Goal: Communication & Community: Answer question/provide support

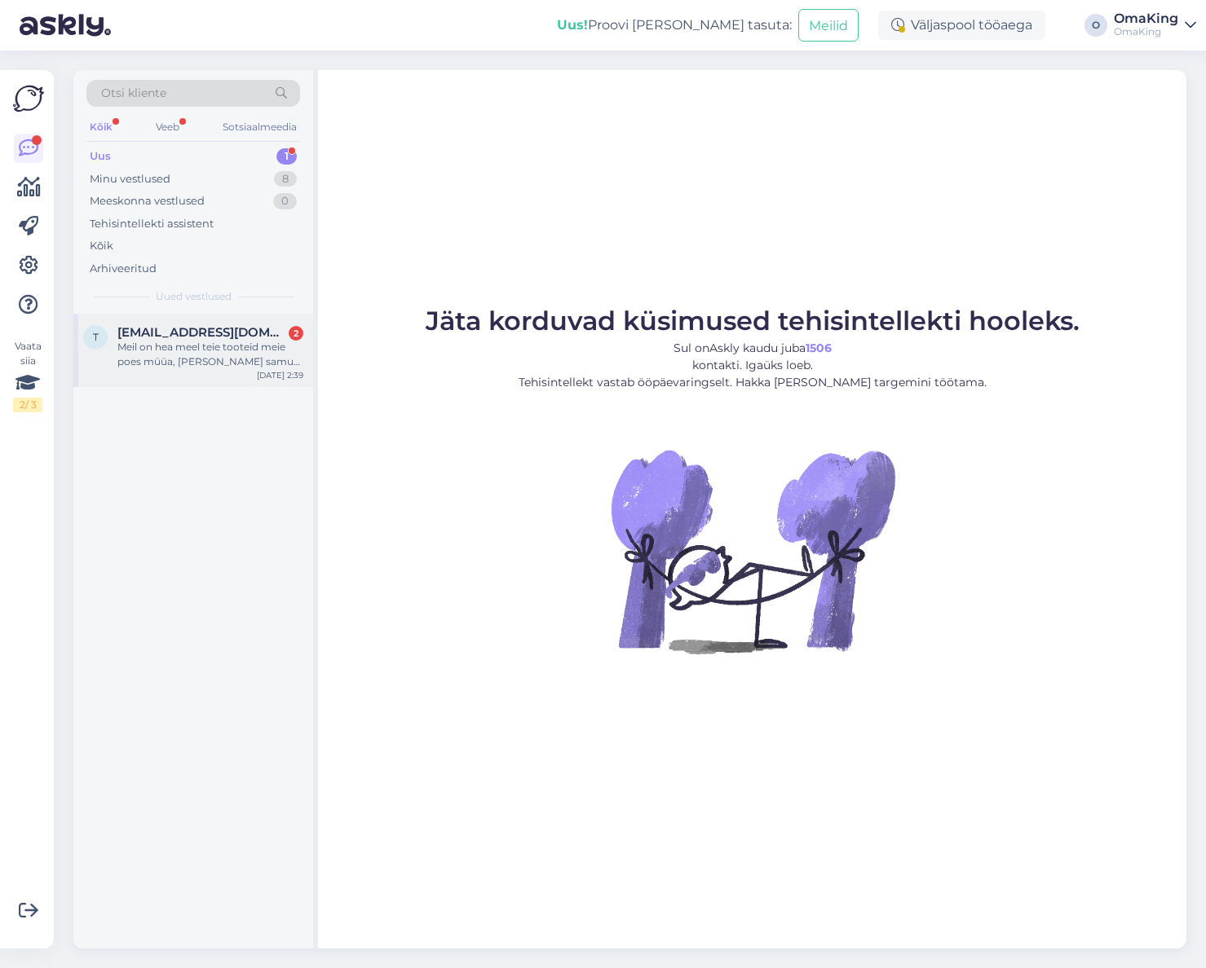
click at [236, 342] on font "Meil on hea meel teie tooteid meie poes müüa, [PERSON_NAME] samuti huvitatud! […" at bounding box center [208, 391] width 183 height 100
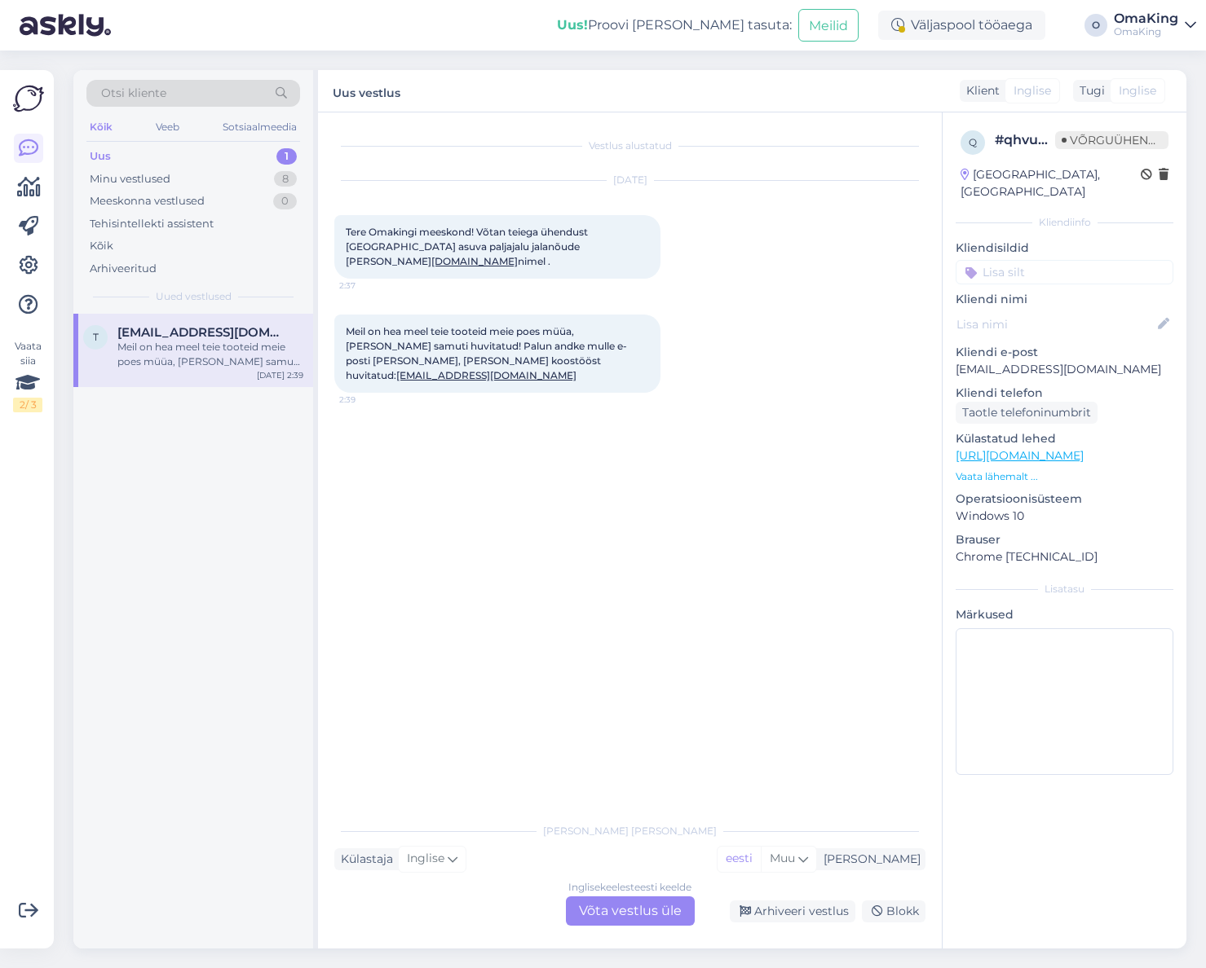
click at [672, 913] on font "Võta vestlus üle" at bounding box center [630, 910] width 103 height 15
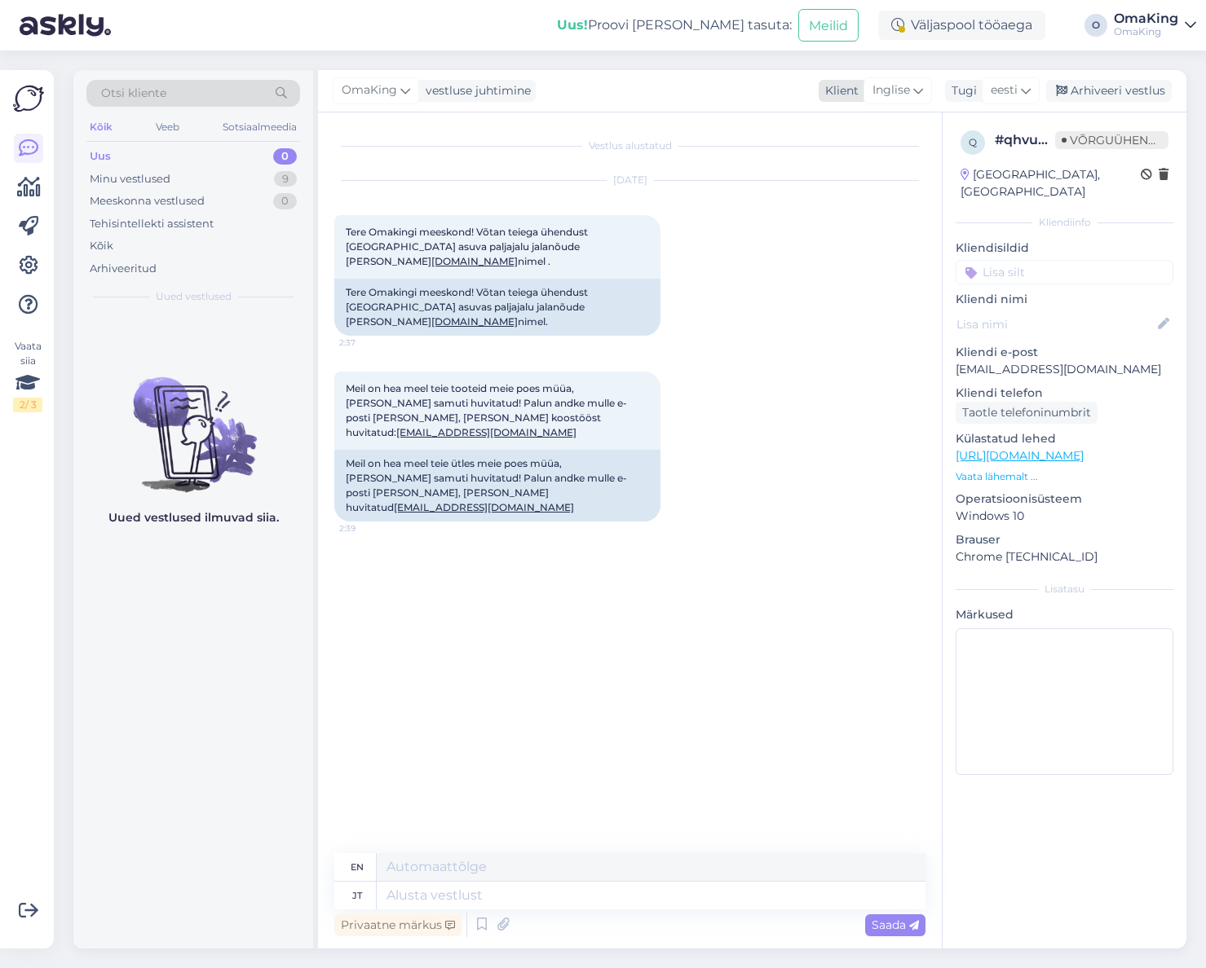
click at [917, 87] on icon at bounding box center [918, 91] width 10 height 18
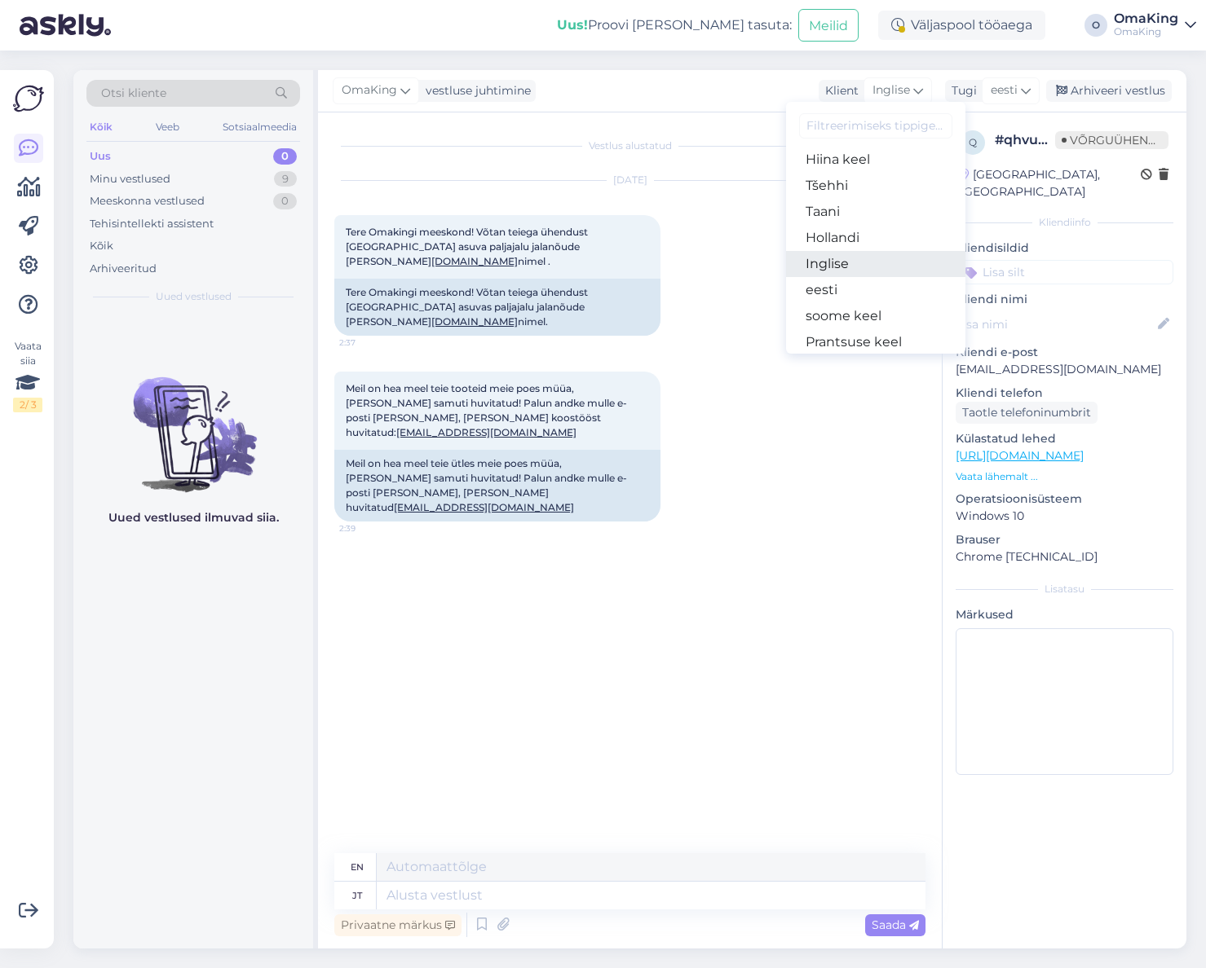
click at [839, 253] on link "Inglise" at bounding box center [875, 264] width 179 height 26
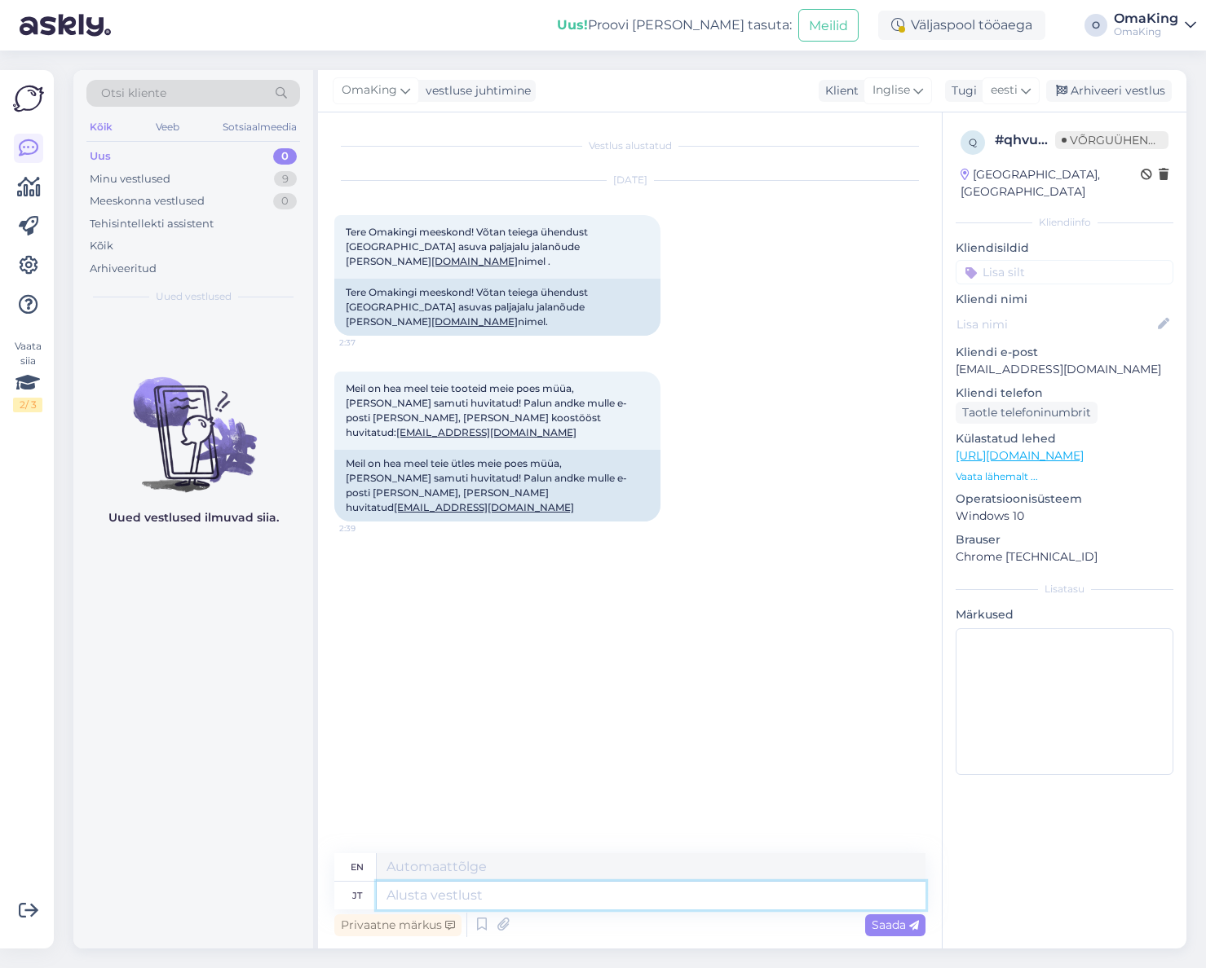
click at [597, 895] on textarea at bounding box center [651, 896] width 549 height 28
click at [415, 867] on textarea at bounding box center [651, 867] width 549 height 28
click at [355, 866] on font "en" at bounding box center [356, 867] width 13 height 11
click at [366, 897] on div "jt" at bounding box center [355, 896] width 42 height 28
click at [401, 892] on textarea at bounding box center [651, 896] width 549 height 28
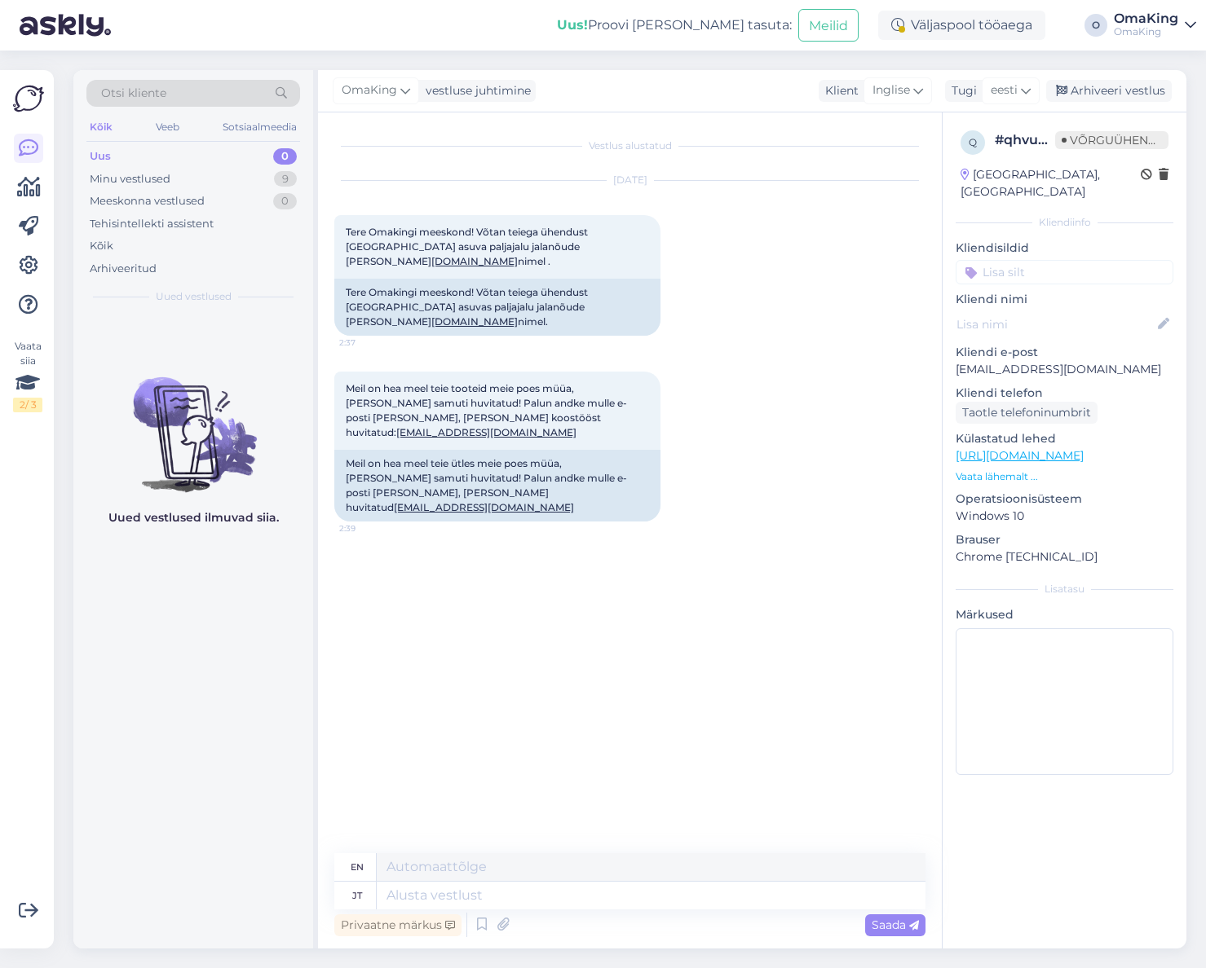
click at [359, 897] on font "jt" at bounding box center [357, 895] width 10 height 11
drag, startPoint x: 363, startPoint y: 893, endPoint x: 346, endPoint y: 893, distance: 17.1
click at [346, 893] on div "jt" at bounding box center [355, 896] width 42 height 28
click at [414, 898] on textarea at bounding box center [651, 896] width 549 height 28
click at [1029, 90] on icon at bounding box center [1025, 91] width 10 height 18
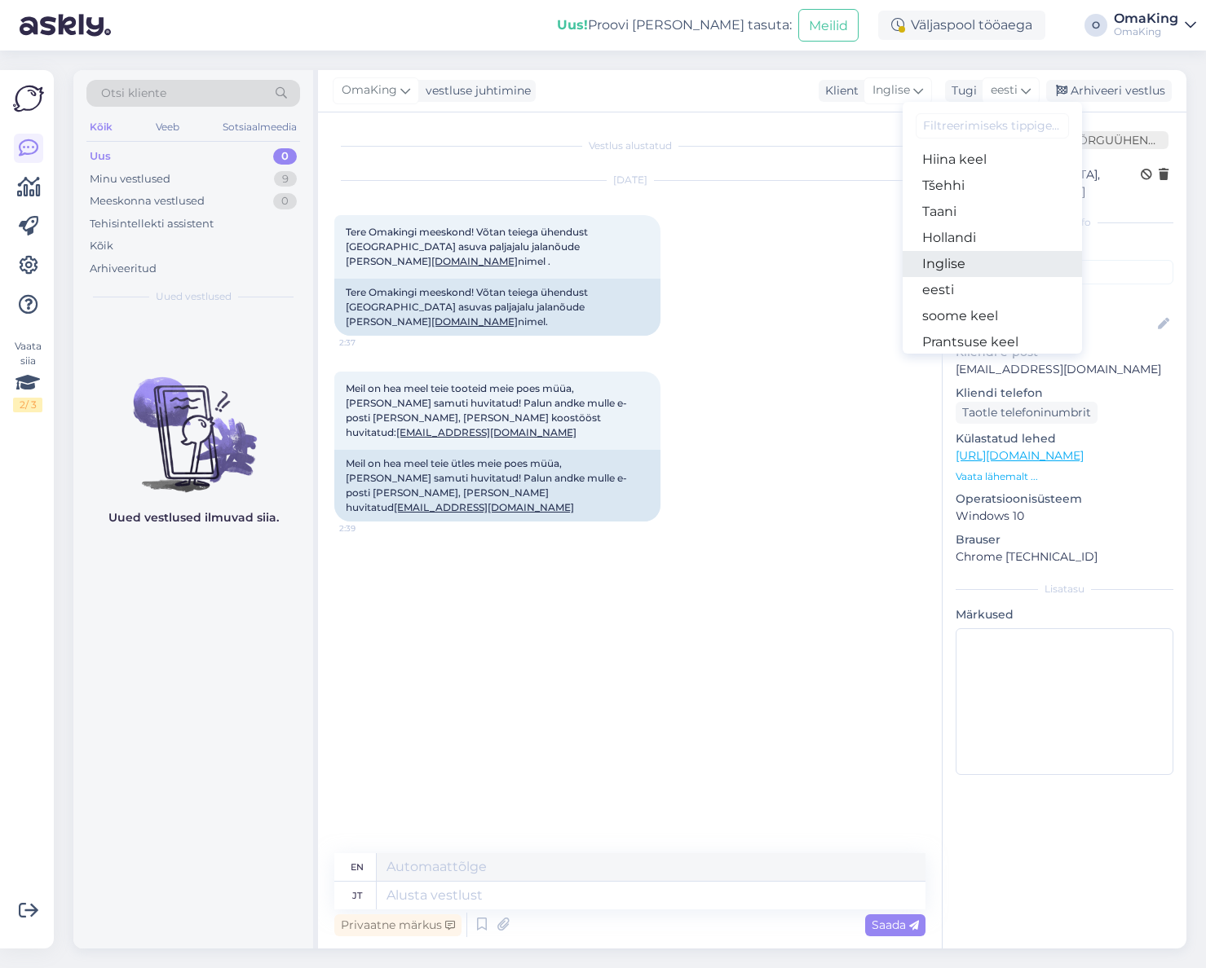
click at [971, 259] on link "Inglise" at bounding box center [991, 264] width 179 height 26
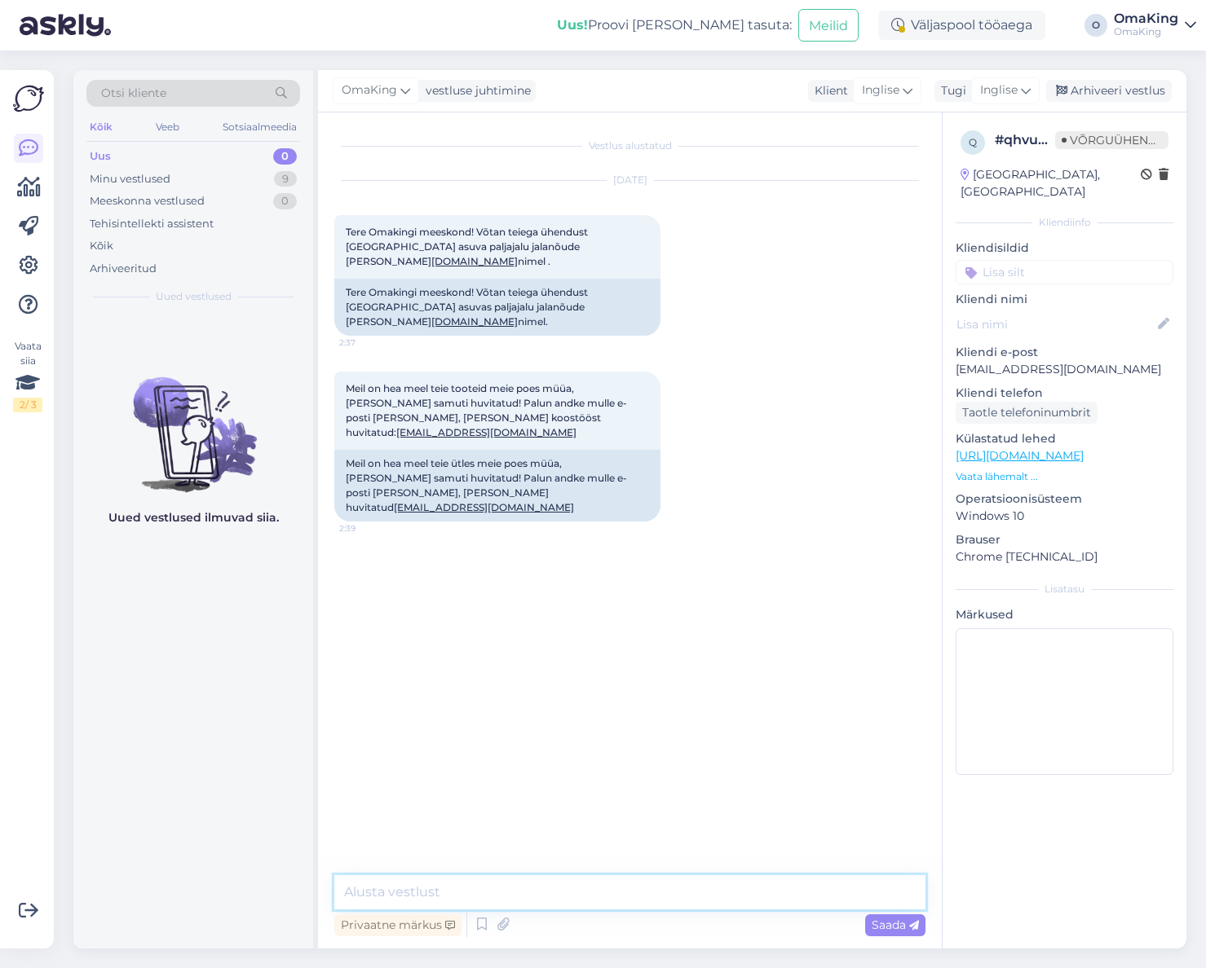
click at [359, 897] on textarea at bounding box center [629, 892] width 591 height 34
click at [1025, 87] on icon at bounding box center [1025, 91] width 10 height 18
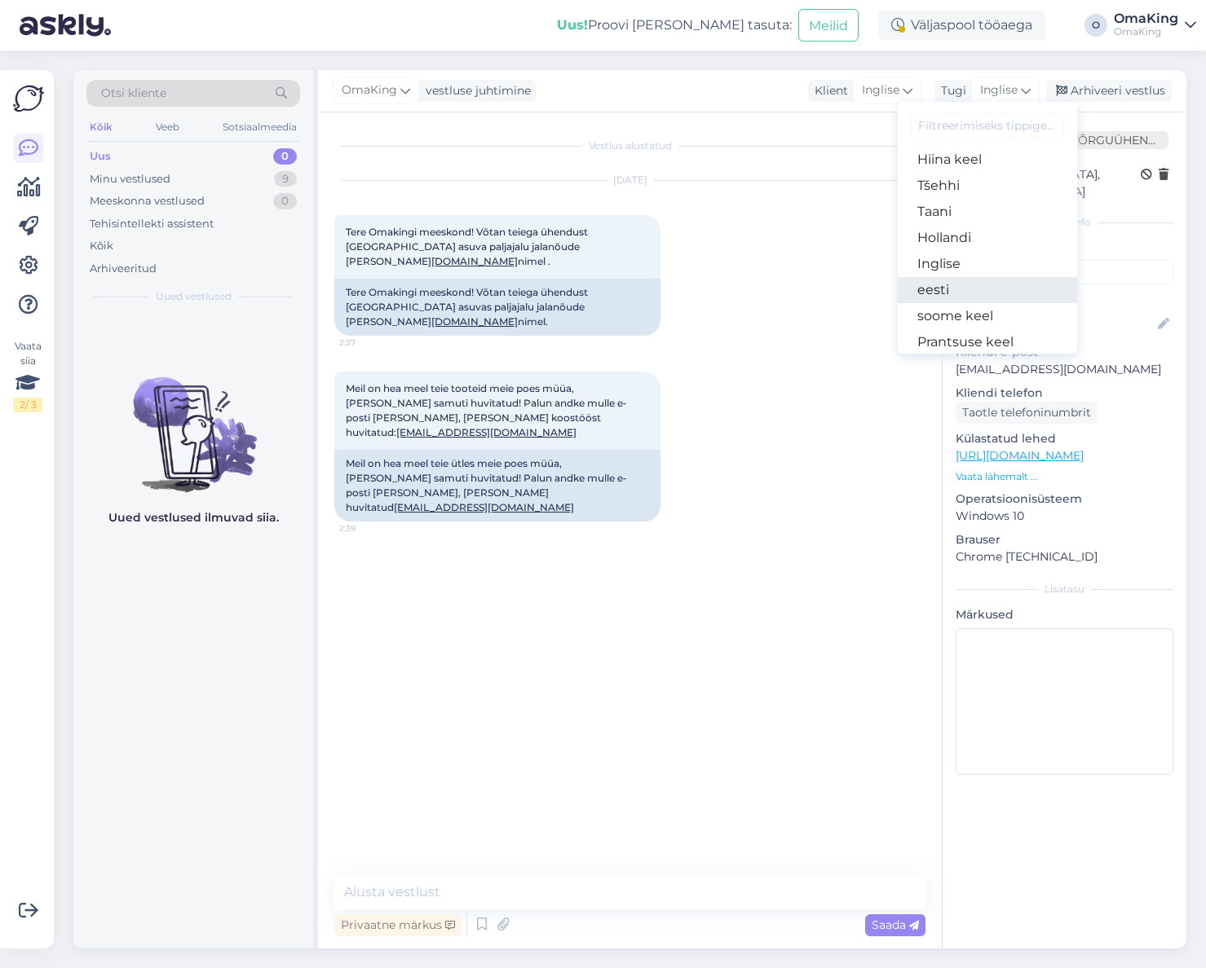
click at [952, 286] on link "eesti" at bounding box center [986, 290] width 179 height 26
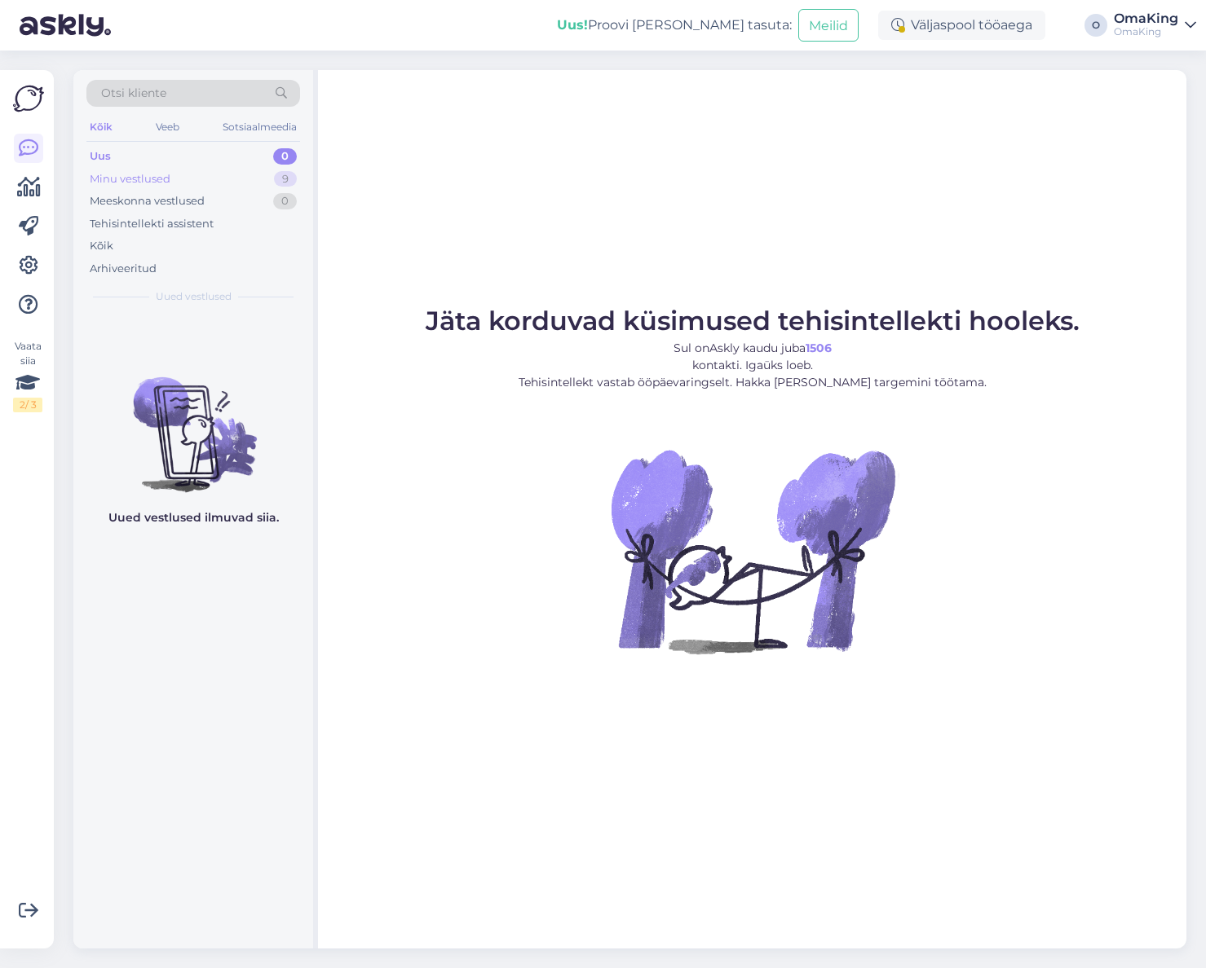
click at [126, 178] on font "Minu vestlused" at bounding box center [130, 178] width 81 height 13
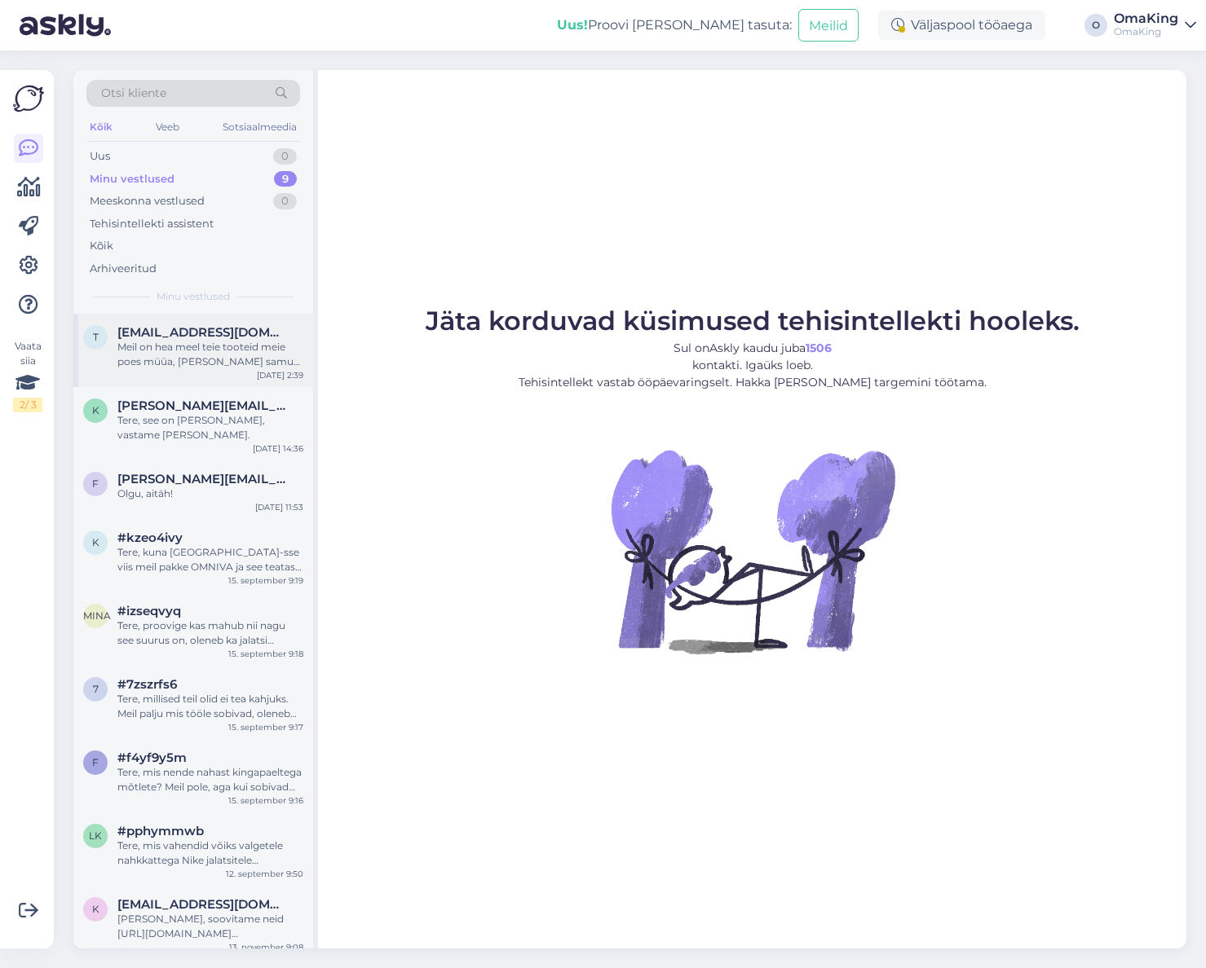
click at [163, 352] on font "Meil on hea meel teie tooteid meie poes müüa, [PERSON_NAME] samuti huvitatud! […" at bounding box center [208, 391] width 183 height 100
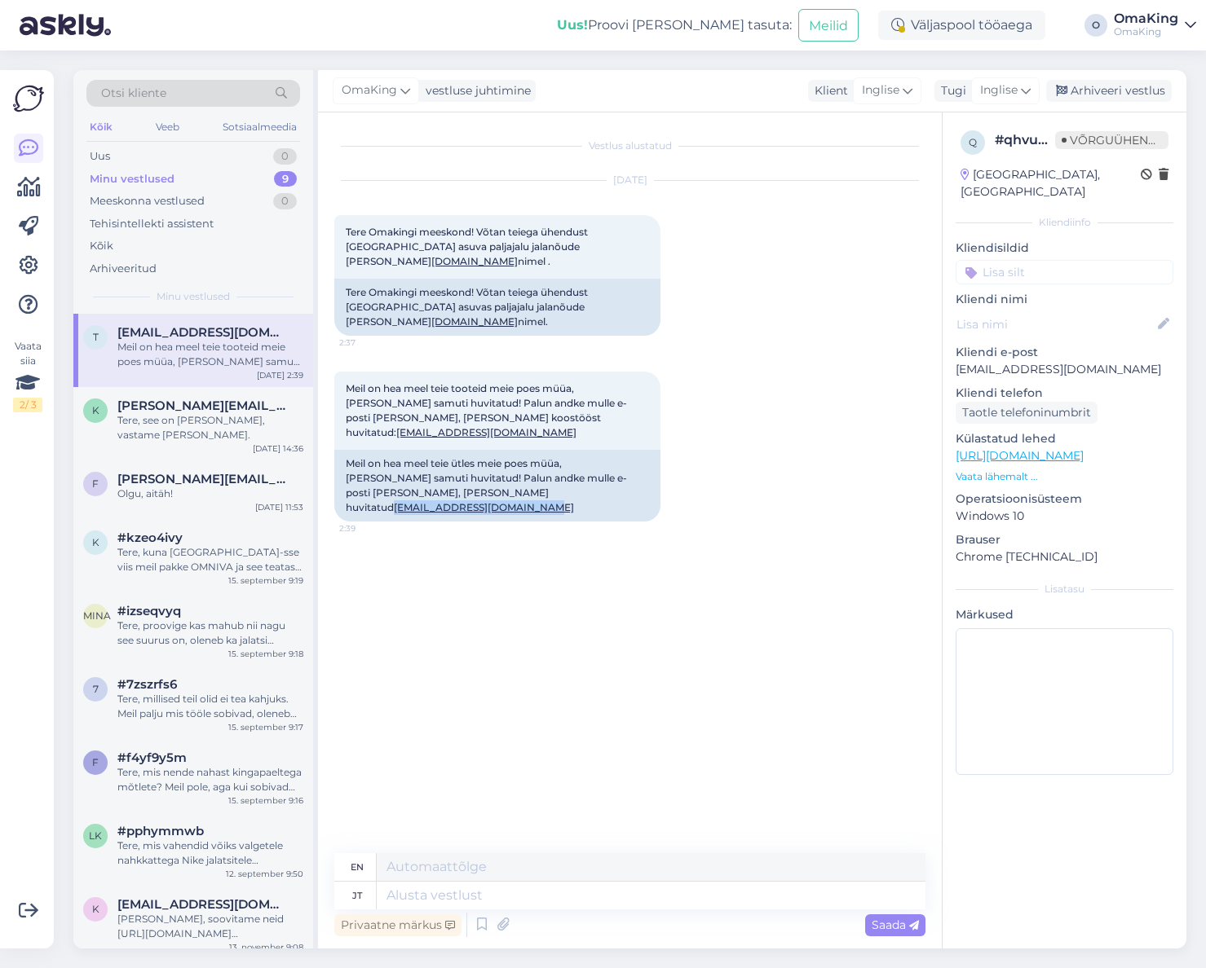
drag, startPoint x: 347, startPoint y: 501, endPoint x: 443, endPoint y: 569, distance: 117.6
click at [489, 515] on div "Meil on hea meel teie ütles meie poes müüa, kui olete samuti huvitatud! Palun a…" at bounding box center [497, 486] width 326 height 72
click at [399, 893] on textarea at bounding box center [651, 896] width 549 height 28
type textarea "Tere,"
type textarea "Hello"
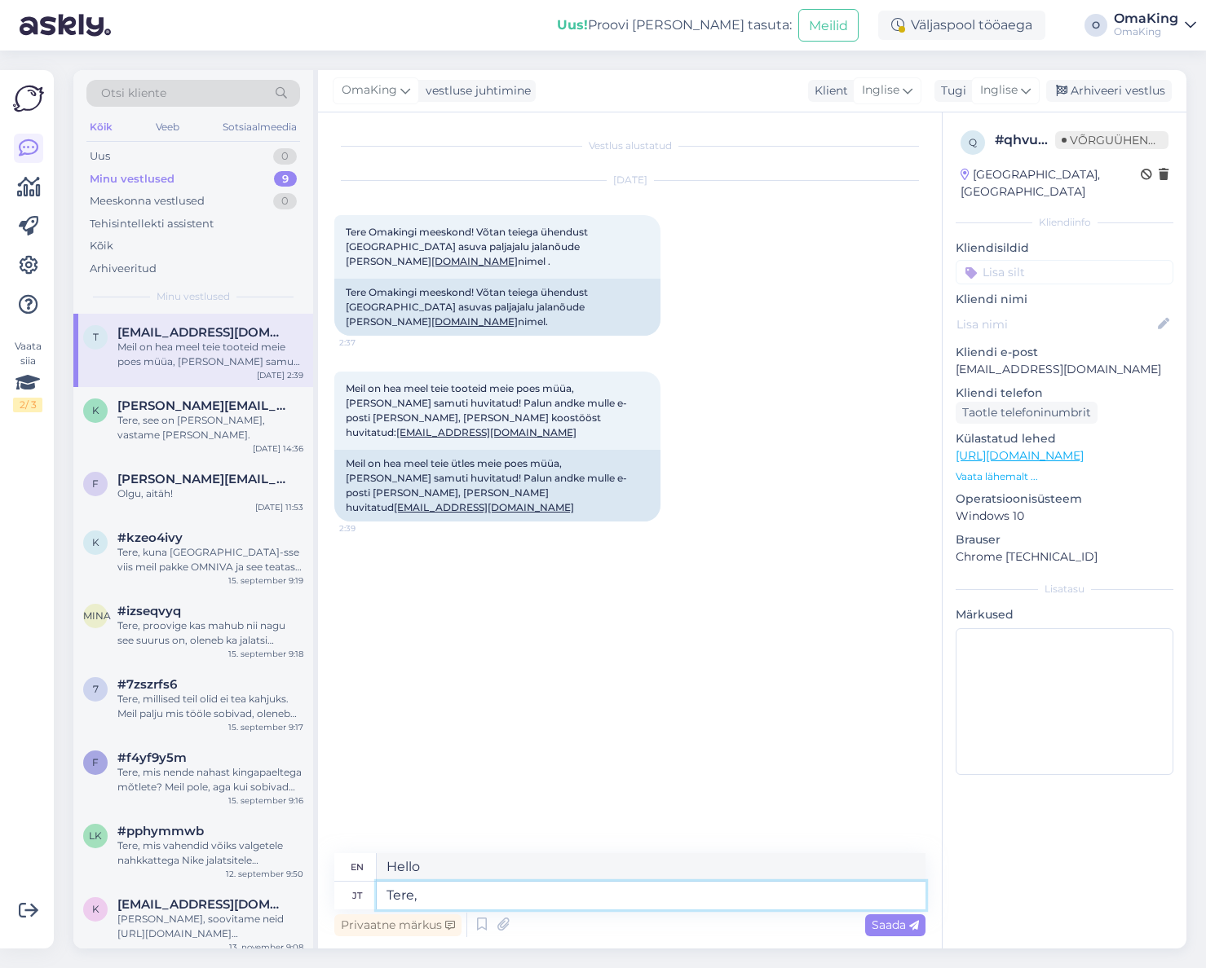
type textarea "Tere,"
type textarea "Hello,"
type textarea "Tere, koostöö os"
type textarea "Hello, cooperation"
type textarea "Tere, koostöö osas"
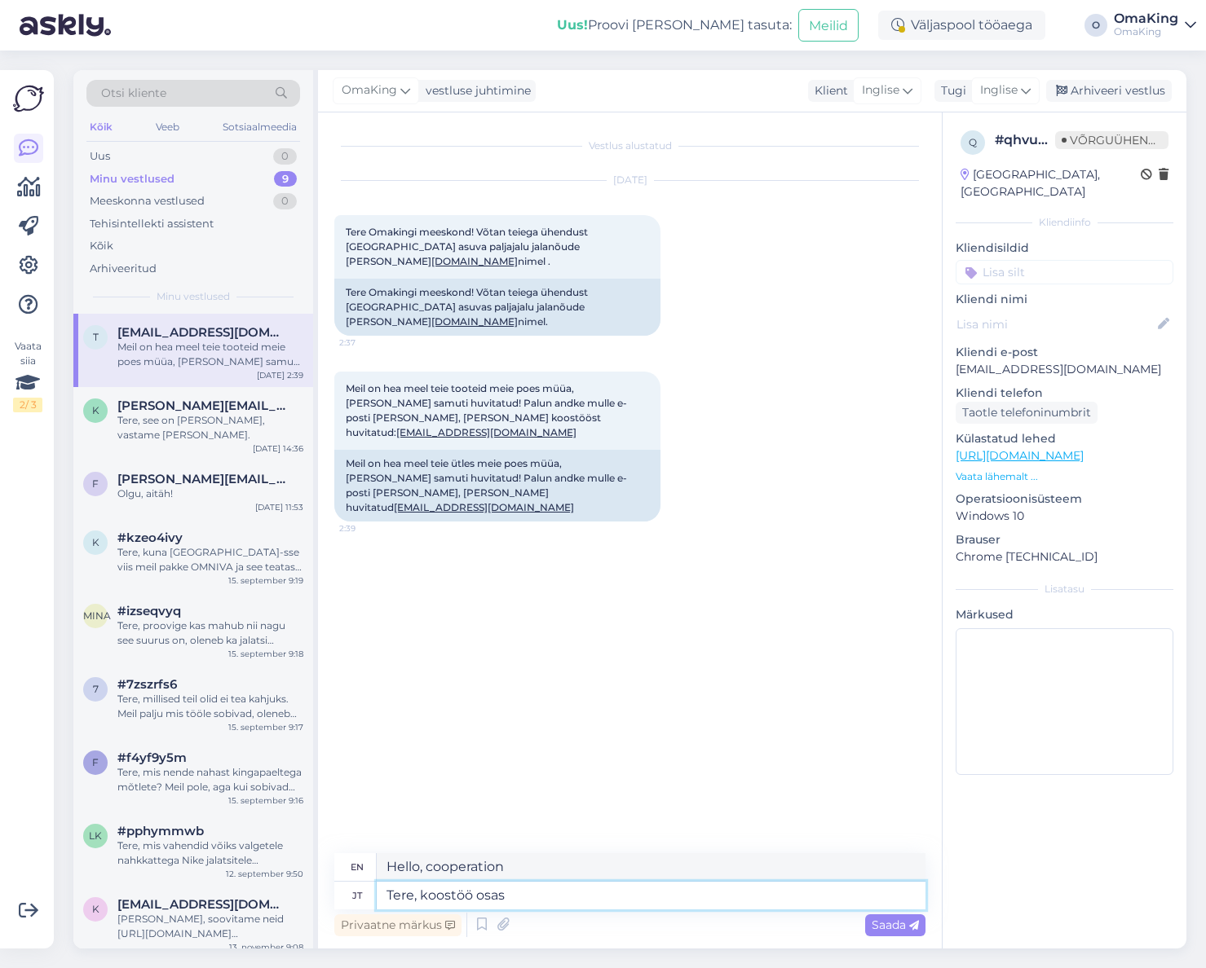
type textarea "Hello, regarding cooperation"
type textarea "Tere, koostöö osas palun k"
type textarea "Hello, please consider cooperation."
type textarea "Tere, koostöö osas palun kirjutage"
type textarea "Hello, please write for cooperation."
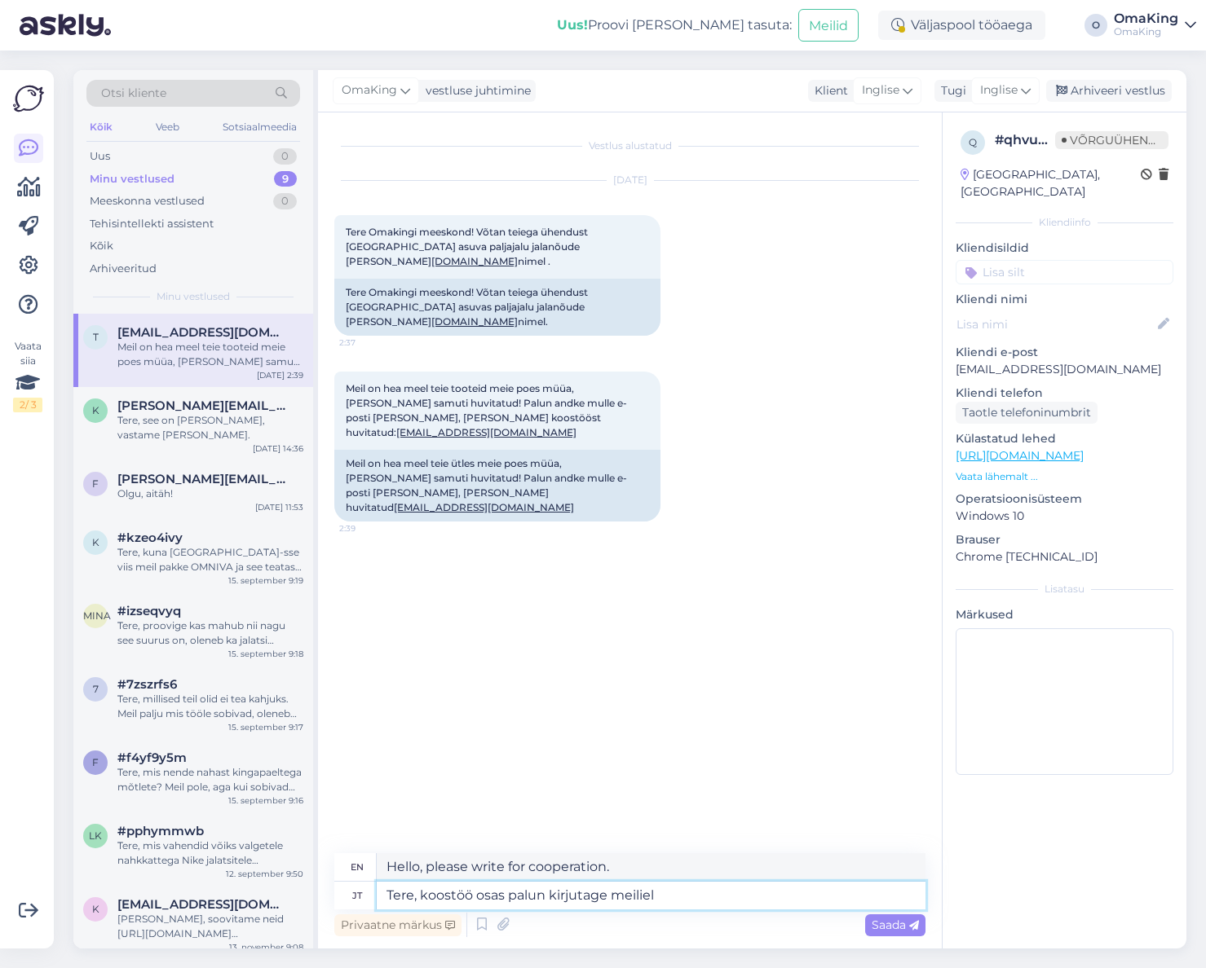
type textarea "Tere, koostöö osas palun kirjutage meiliel m"
type textarea "Hello, please write to me by email regarding cooperation."
type textarea "Tere, koostöö osas palun kirjutage meiliel merike"
type textarea "Hello, for cooperation, please write to merike by email."
type textarea "Tere, koostöö osas palun kirjutage meiliel"
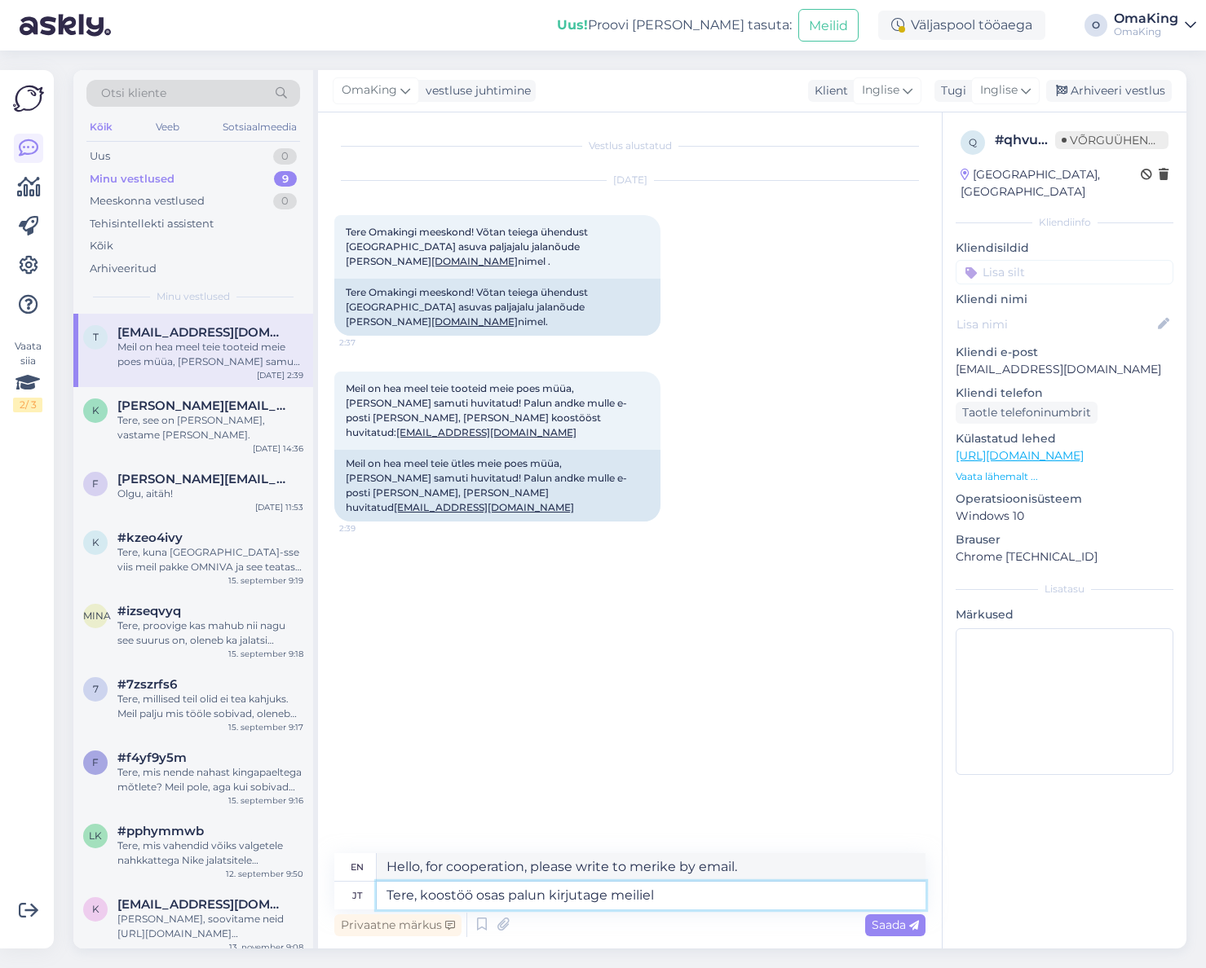
type textarea "Hello, please write to me by email regarding cooperation."
type textarea "Tere, koostöö osas palun kirjutage meilil"
type textarea "Hello, please write an email regarding cooperation."
type textarea "Tere, koostöö osas palun kirjutage meilile m"
type textarea "Hello, please email me for cooperation."
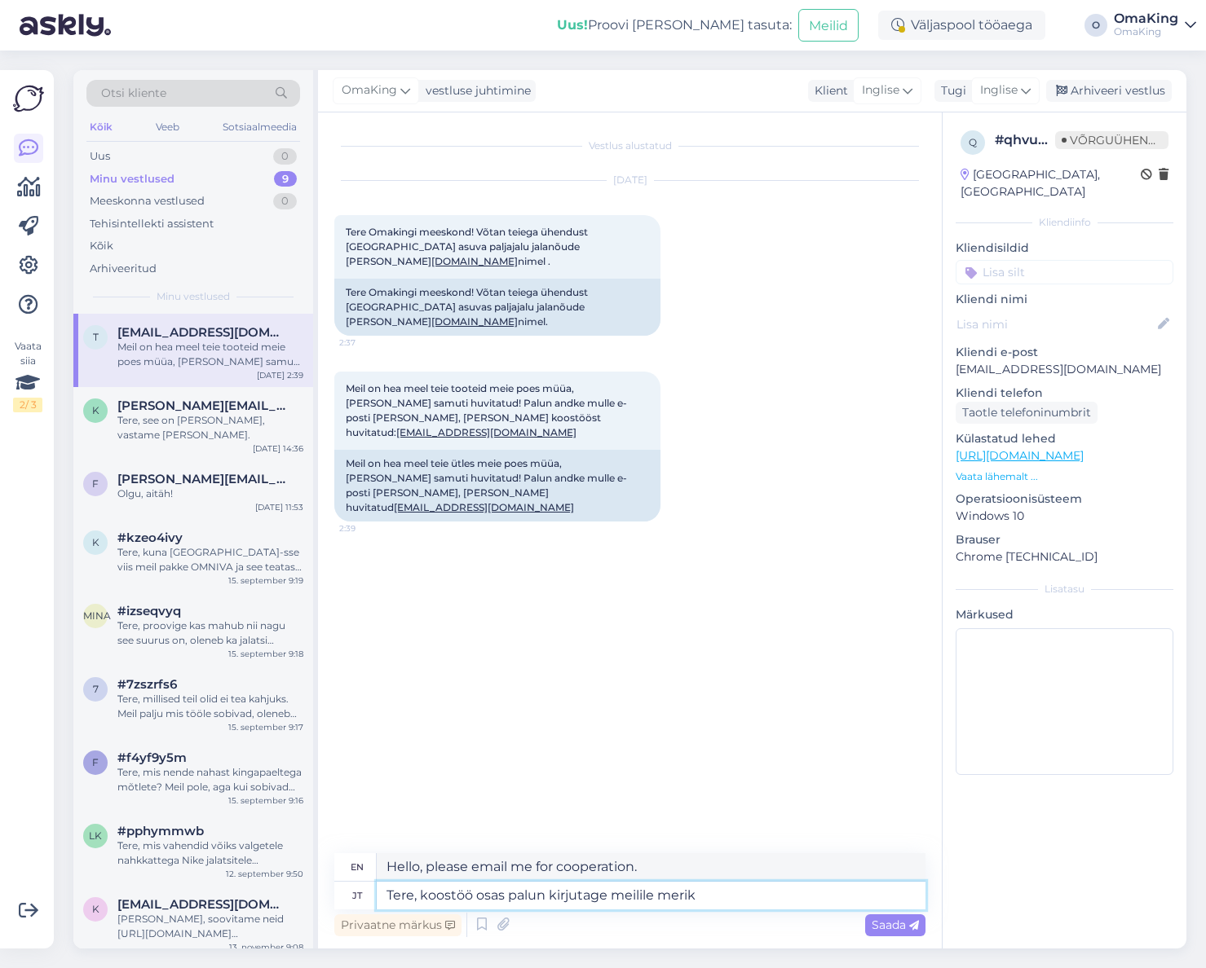
type textarea "Tere, koostöö osas palun kirjutage meilile merike"
type textarea "Hello, for cooperation, please write to merike by email."
type textarea "Tere, koostöö osas palun kirjutage meilile merike@"
type textarea "Hello, for cooperation, please write to merike@"
type textarea "Tere, koostöö osas palun kirjutage meilile merike@omaking.ee"
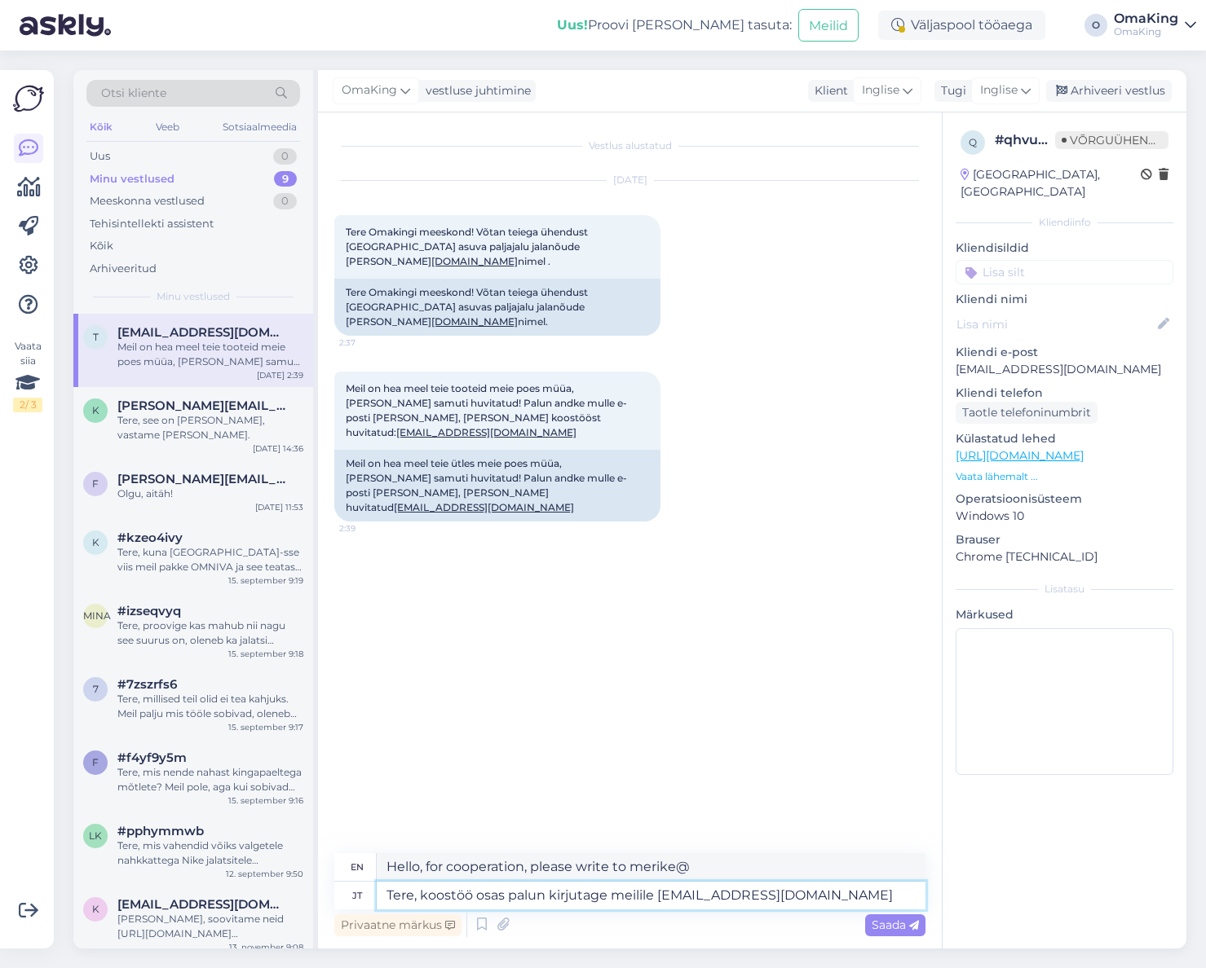
type textarea "Hello, for cooperation, please write to merike@omaking.ee"
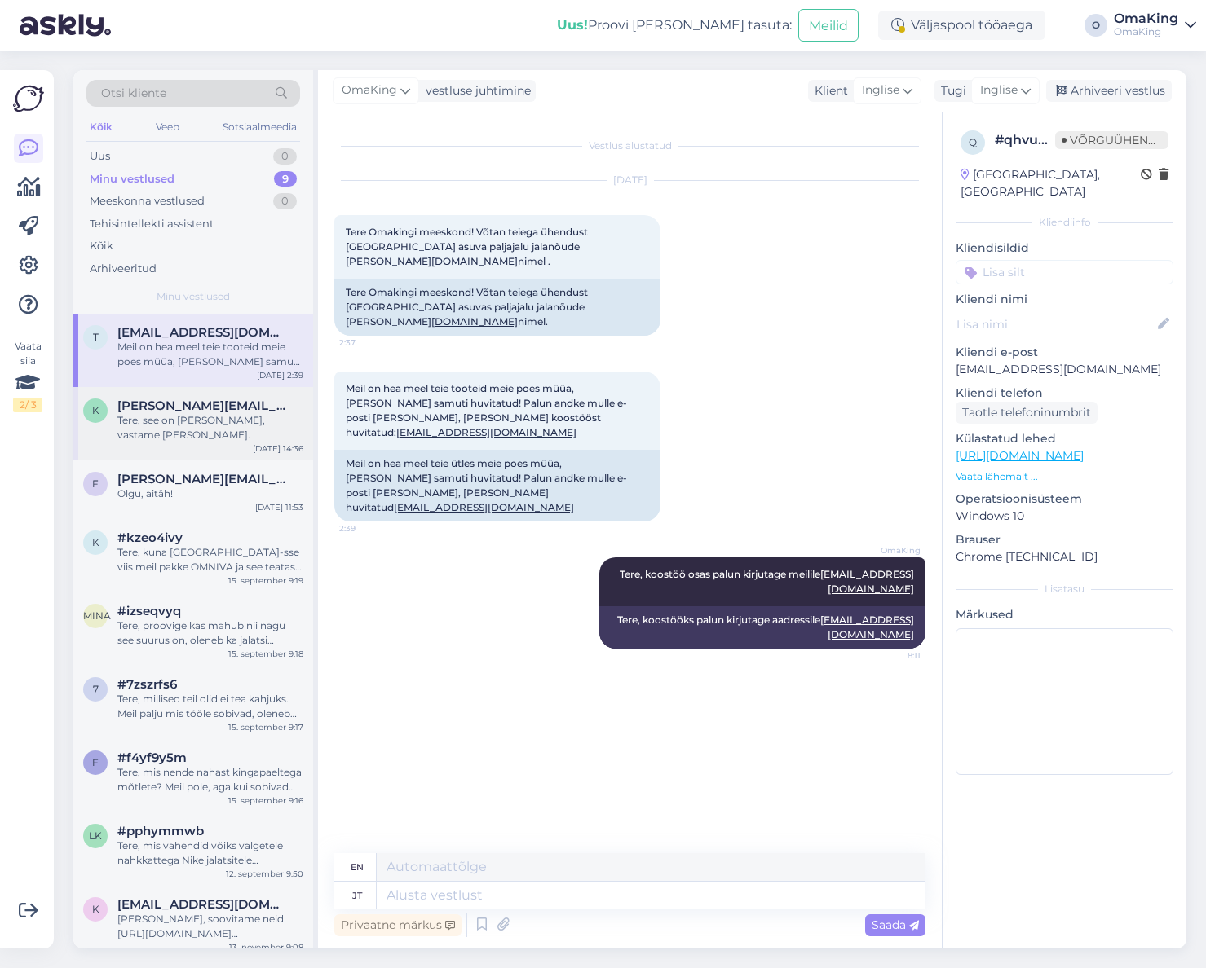
click at [196, 416] on font "Tere, see on käes, vastame täna." at bounding box center [191, 427] width 148 height 27
